Goal: Check status: Check status

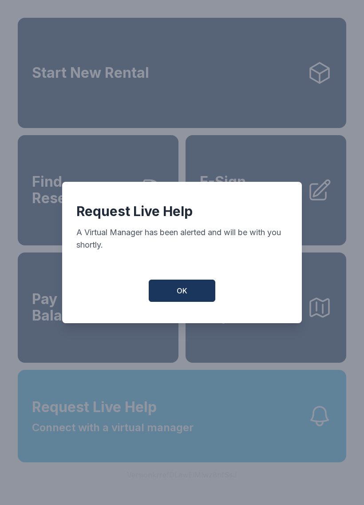
click at [192, 286] on button "OK" at bounding box center [182, 290] width 67 height 22
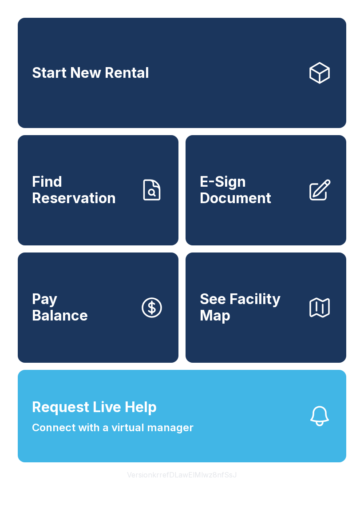
click at [145, 197] on icon at bounding box center [152, 190] width 16 height 20
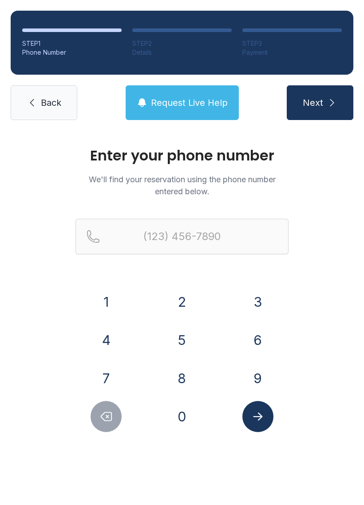
click at [109, 360] on div "1 2 3 4 5 6 7 8 9 0" at bounding box center [182, 359] width 213 height 146
click at [190, 334] on button "5" at bounding box center [182, 339] width 31 height 31
click at [92, 370] on button "7" at bounding box center [106, 377] width 31 height 31
click at [115, 416] on button "Delete number" at bounding box center [106, 416] width 31 height 31
type input "(5"
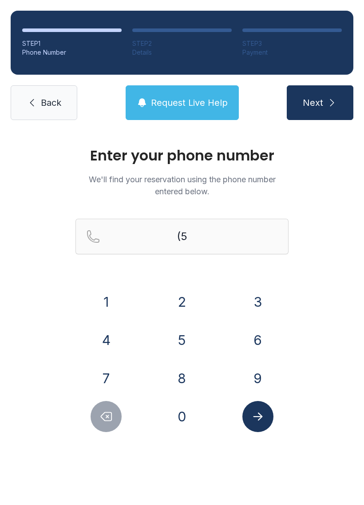
click at [115, 416] on button "Delete number" at bounding box center [106, 416] width 31 height 31
click at [107, 409] on button "Delete number" at bounding box center [106, 416] width 31 height 31
click at [105, 366] on button "7" at bounding box center [106, 377] width 31 height 31
click at [185, 332] on button "5" at bounding box center [182, 339] width 31 height 31
click at [102, 370] on button "7" at bounding box center [106, 377] width 31 height 31
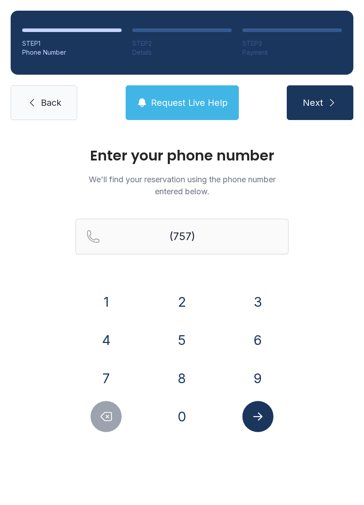
click at [180, 300] on button "2" at bounding box center [182, 301] width 31 height 31
click at [183, 333] on button "5" at bounding box center [182, 339] width 31 height 31
click at [253, 334] on button "6" at bounding box center [258, 339] width 31 height 31
click at [179, 381] on button "8" at bounding box center [182, 377] width 31 height 31
click at [120, 370] on button "7" at bounding box center [106, 377] width 31 height 31
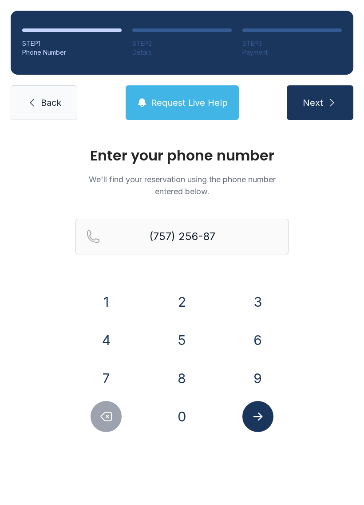
click at [123, 373] on div "7" at bounding box center [107, 377] width 62 height 31
click at [106, 374] on button "7" at bounding box center [106, 377] width 31 height 31
click at [107, 331] on button "4" at bounding box center [106, 339] width 31 height 31
type input "[PHONE_NUMBER]"
click at [259, 416] on icon "Submit lookup form" at bounding box center [257, 416] width 9 height 8
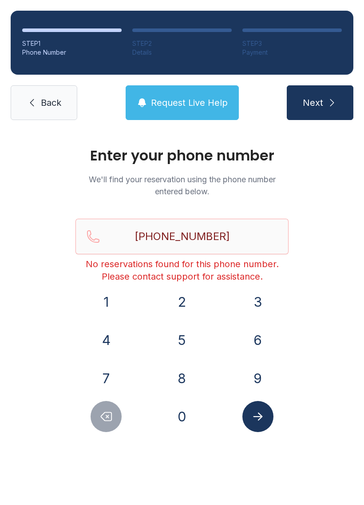
click at [212, 91] on button "Request Live Help" at bounding box center [182, 102] width 113 height 35
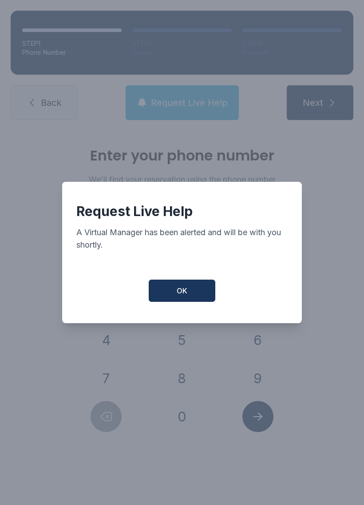
click at [180, 293] on span "OK" at bounding box center [182, 290] width 11 height 11
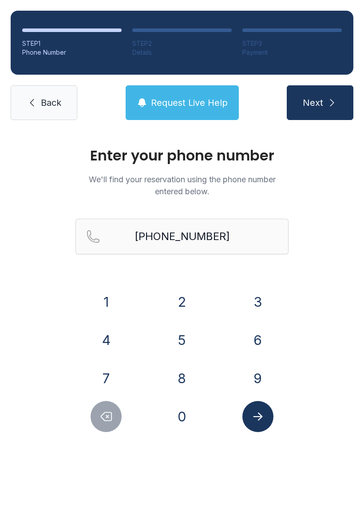
click at [338, 97] on button "Next" at bounding box center [320, 102] width 67 height 35
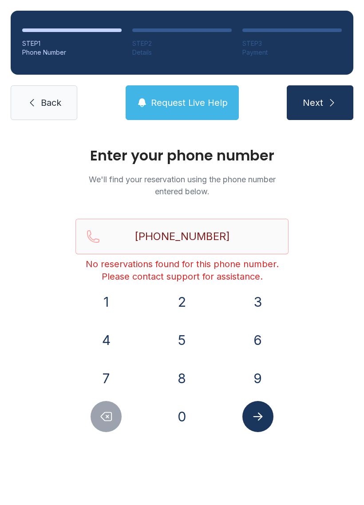
click at [46, 96] on span "Back" at bounding box center [51, 102] width 20 height 12
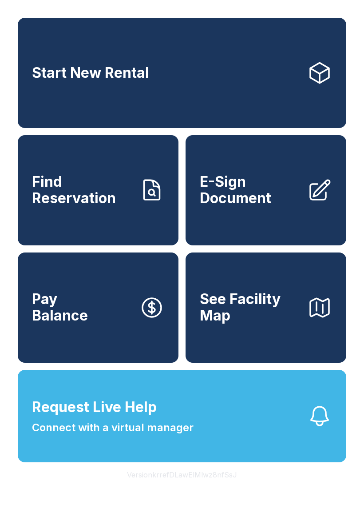
click at [306, 330] on button "See Facility Map" at bounding box center [266, 307] width 161 height 110
click at [194, 426] on button "Request Live Help Connect with a virtual manager" at bounding box center [182, 416] width 329 height 92
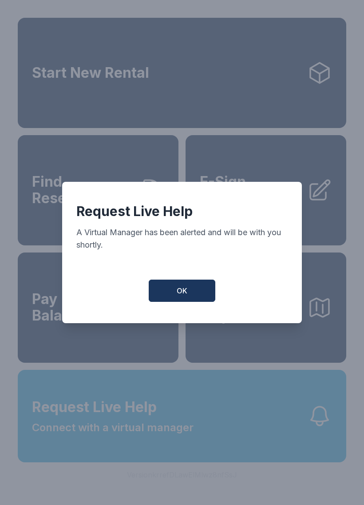
click at [188, 275] on div "Request Live Help A Virtual Manager has been alerted and will be with you short…" at bounding box center [182, 252] width 240 height 141
click at [195, 287] on button "OK" at bounding box center [182, 290] width 67 height 22
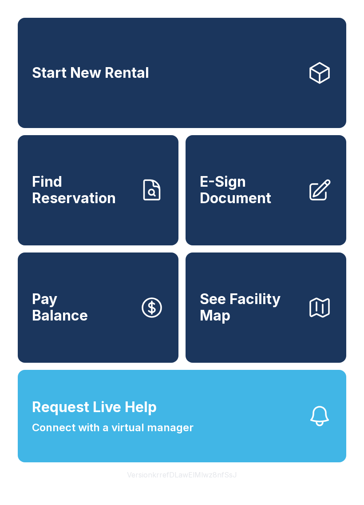
click at [274, 443] on button "Request Live Help Connect with a virtual manager" at bounding box center [182, 416] width 329 height 92
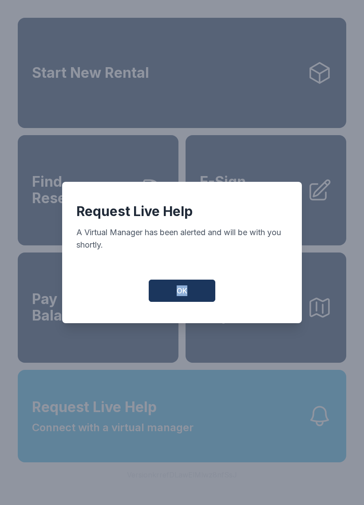
click at [198, 295] on button "OK" at bounding box center [182, 290] width 67 height 22
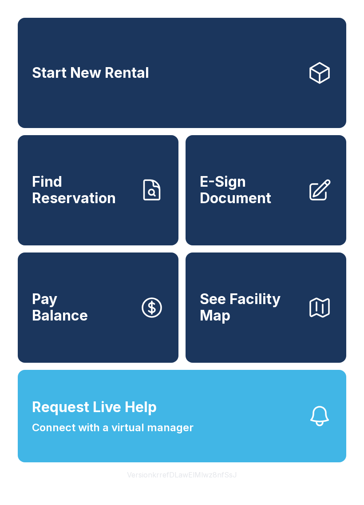
click at [198, 295] on button "See Facility Map" at bounding box center [266, 307] width 161 height 110
